Goal: Information Seeking & Learning: Learn about a topic

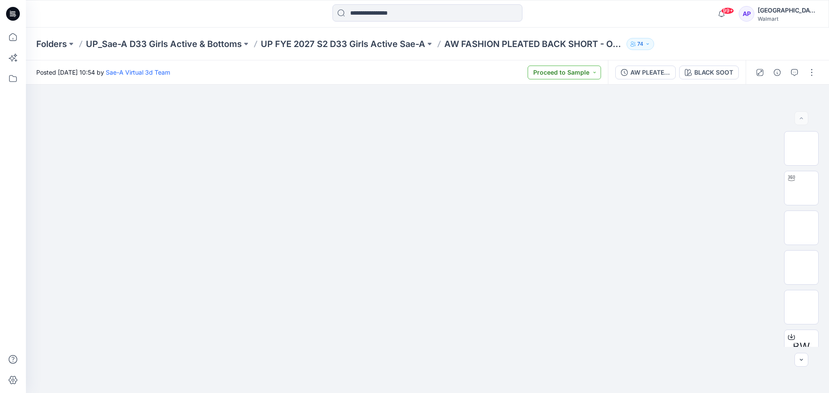
click at [592, 74] on button "Proceed to Sample" at bounding box center [563, 73] width 73 height 14
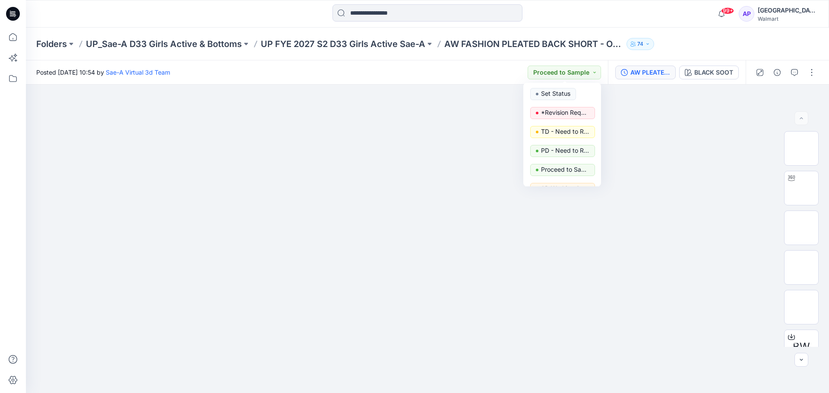
click at [621, 69] on icon "button" at bounding box center [624, 72] width 7 height 7
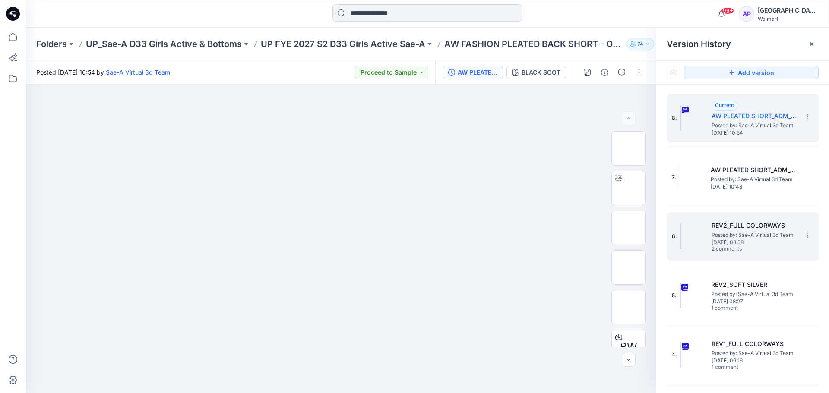
click at [755, 248] on span "2 comments" at bounding box center [741, 249] width 60 height 7
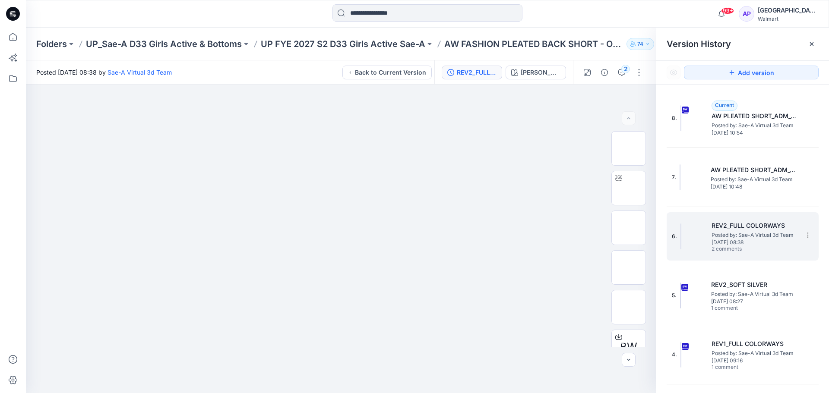
click at [736, 236] on span "Posted by: Sae-A Virtual 3d Team" at bounding box center [754, 235] width 86 height 9
click at [621, 72] on icon "button" at bounding box center [621, 72] width 7 height 7
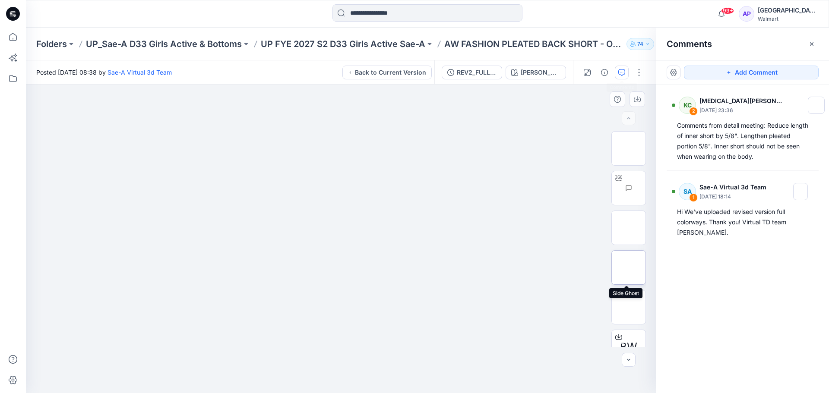
click at [628, 268] on img at bounding box center [628, 268] width 0 height 0
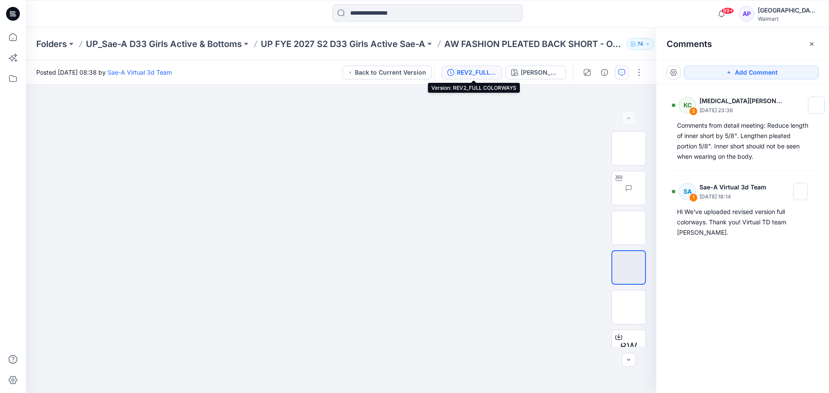
click at [476, 73] on div "REV2_FULL COLORWAYS" at bounding box center [477, 72] width 40 height 9
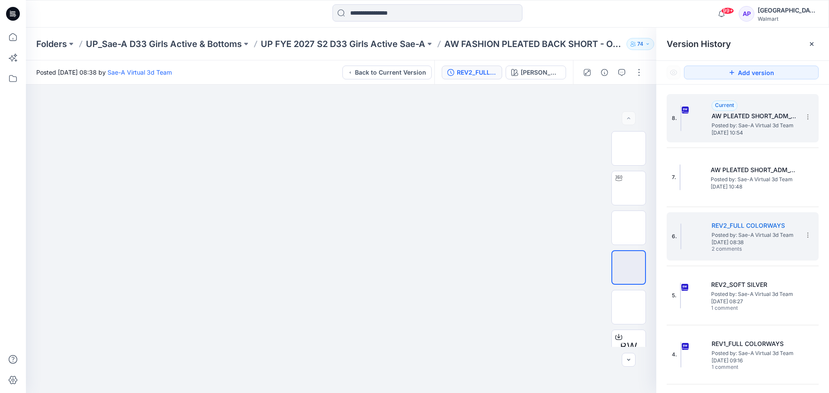
click at [769, 127] on span "Posted by: Sae-A Virtual 3d Team" at bounding box center [754, 125] width 86 height 9
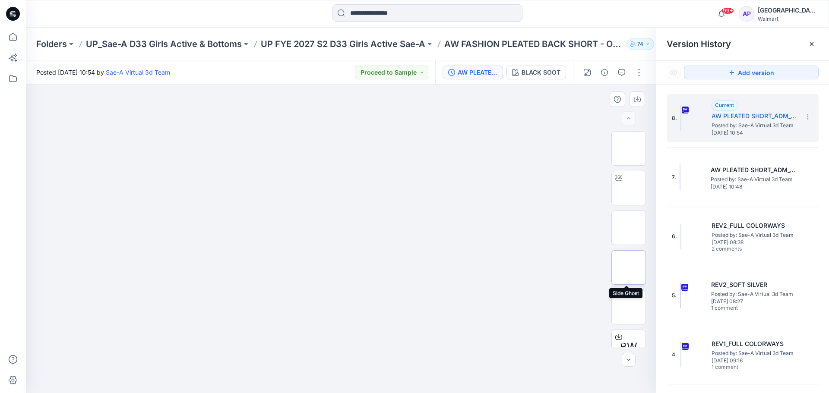
click at [628, 268] on img at bounding box center [628, 268] width 0 height 0
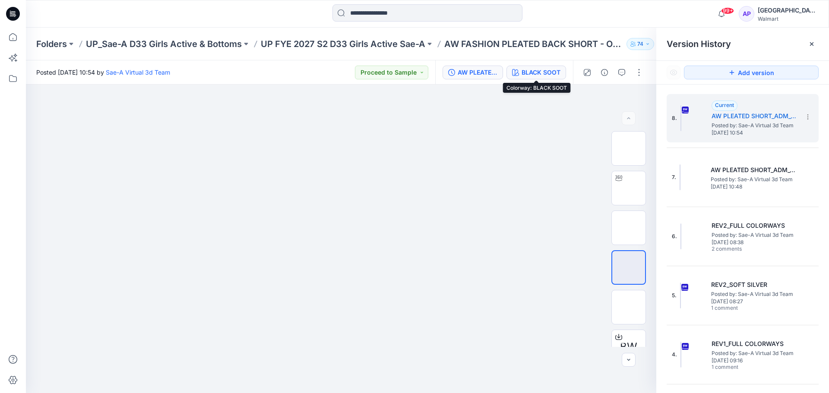
click at [533, 71] on div "BLACK SOOT" at bounding box center [540, 72] width 39 height 9
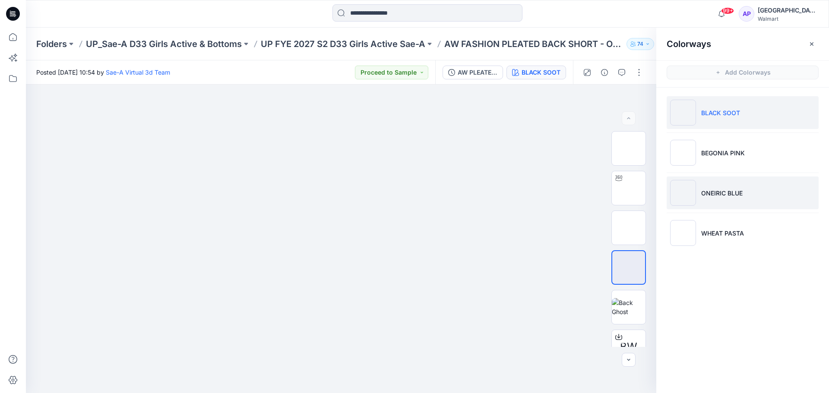
click at [734, 205] on li "ONEIRIC BLUE" at bounding box center [742, 193] width 152 height 33
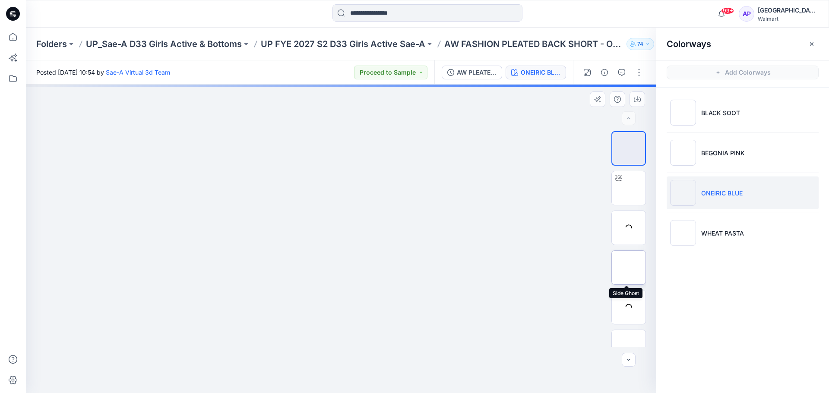
click at [628, 268] on img at bounding box center [628, 268] width 0 height 0
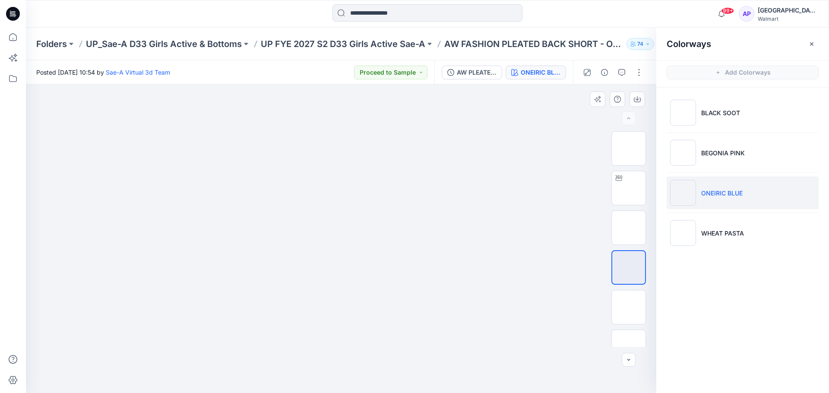
click at [512, 267] on div at bounding box center [341, 239] width 630 height 309
click at [628, 228] on img at bounding box center [628, 228] width 0 height 0
click at [628, 188] on img at bounding box center [628, 188] width 0 height 0
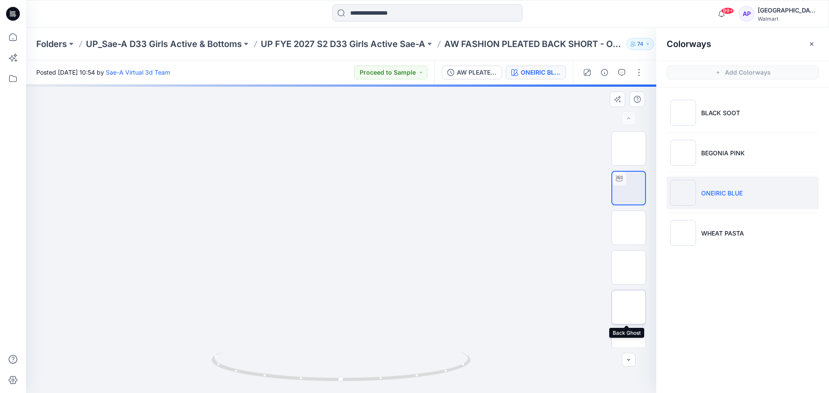
click at [628, 307] on img at bounding box center [628, 307] width 0 height 0
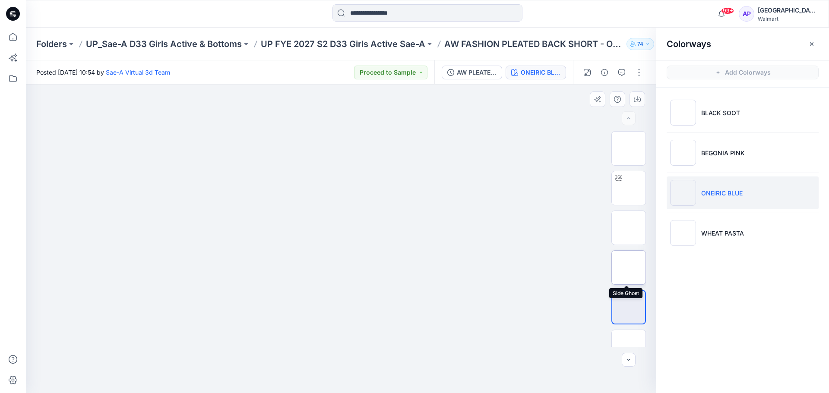
click at [628, 268] on img at bounding box center [628, 268] width 0 height 0
click at [628, 188] on img at bounding box center [628, 188] width 0 height 0
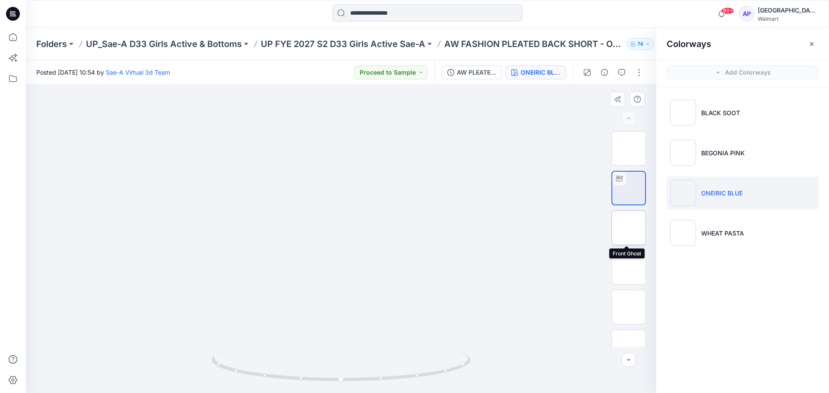
click at [628, 228] on img at bounding box center [628, 228] width 0 height 0
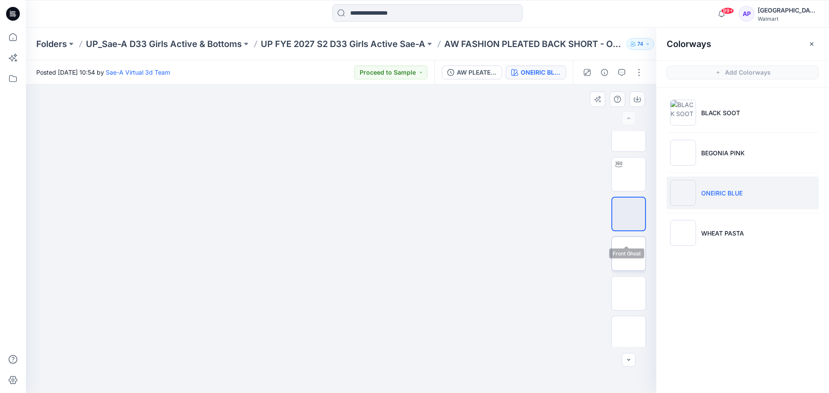
scroll to position [17, 0]
drag, startPoint x: 624, startPoint y: 283, endPoint x: 624, endPoint y: 275, distance: 7.8
click at [628, 290] on img at bounding box center [628, 290] width 0 height 0
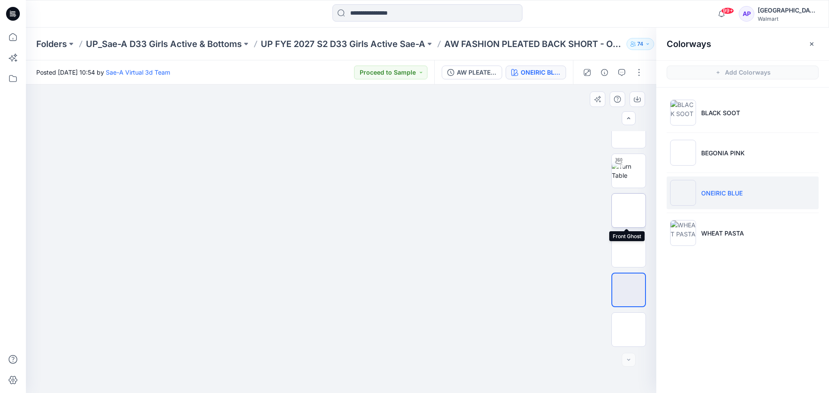
click at [628, 211] on img at bounding box center [628, 211] width 0 height 0
click at [637, 171] on img at bounding box center [629, 171] width 34 height 18
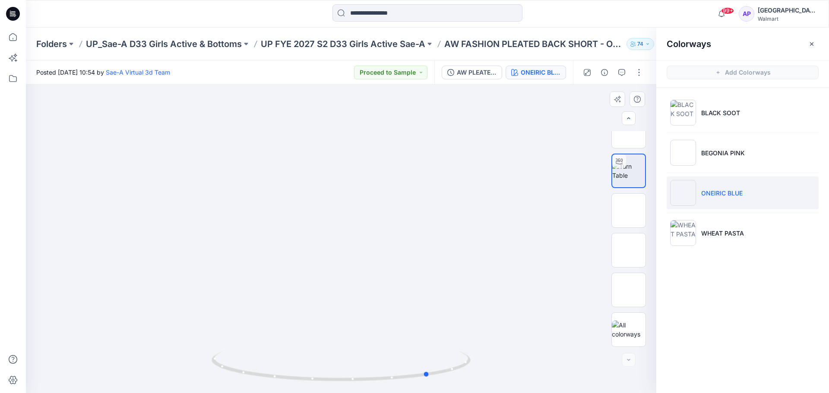
drag, startPoint x: 357, startPoint y: 383, endPoint x: 198, endPoint y: 368, distance: 159.9
click at [198, 368] on div at bounding box center [341, 239] width 630 height 309
drag, startPoint x: 381, startPoint y: 307, endPoint x: 386, endPoint y: 132, distance: 174.9
drag, startPoint x: 362, startPoint y: 248, endPoint x: 350, endPoint y: 187, distance: 62.0
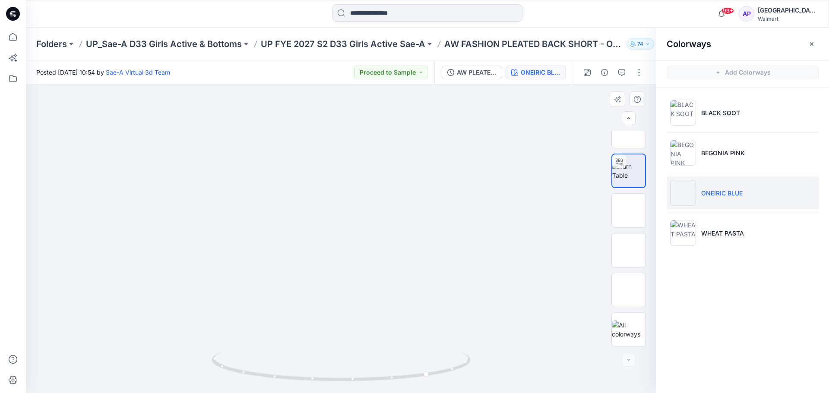
drag, startPoint x: 450, startPoint y: 370, endPoint x: 431, endPoint y: 366, distance: 19.1
click at [429, 367] on icon at bounding box center [341, 367] width 261 height 32
drag, startPoint x: 427, startPoint y: 377, endPoint x: 447, endPoint y: 351, distance: 32.9
click at [460, 375] on icon at bounding box center [341, 367] width 261 height 32
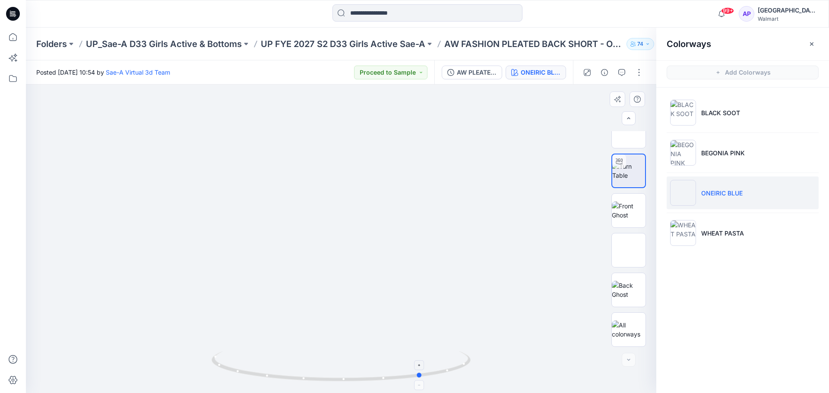
drag, startPoint x: 376, startPoint y: 383, endPoint x: 350, endPoint y: 363, distance: 32.8
click at [352, 376] on icon at bounding box center [341, 367] width 261 height 32
drag, startPoint x: 335, startPoint y: 194, endPoint x: 334, endPoint y: 308, distance: 114.4
drag, startPoint x: 403, startPoint y: 383, endPoint x: 258, endPoint y: 364, distance: 146.2
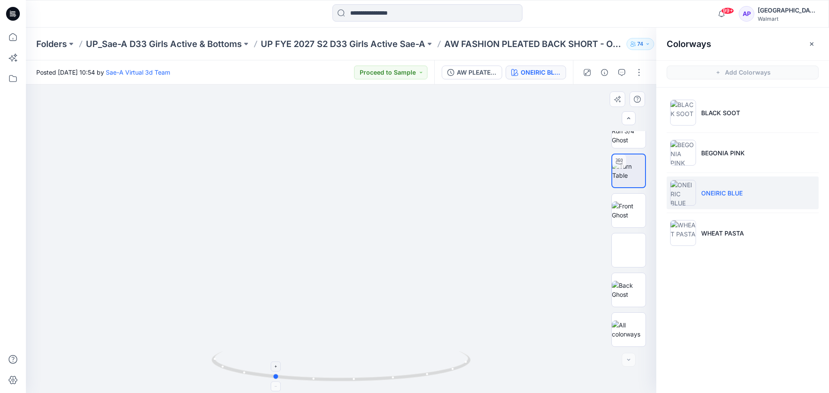
click at [258, 364] on icon at bounding box center [341, 367] width 261 height 32
